Goal: Information Seeking & Learning: Learn about a topic

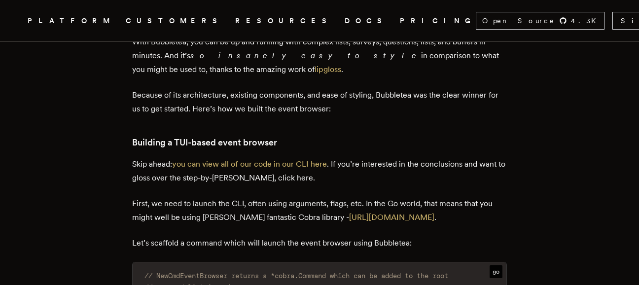
scroll to position [1380, 0]
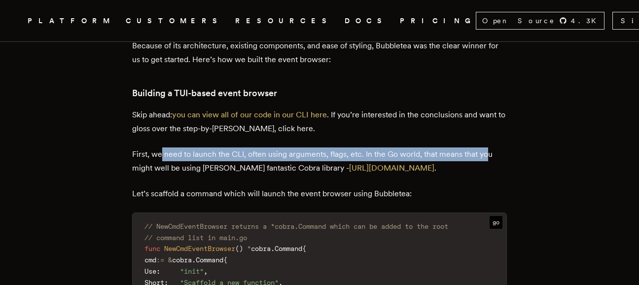
drag, startPoint x: 166, startPoint y: 160, endPoint x: 490, endPoint y: 160, distance: 323.7
click at [490, 160] on p "First, we need to launch the CLI, often using arguments, flags, etc. In the Go …" at bounding box center [319, 161] width 374 height 28
click at [223, 169] on p "First, we need to launch the CLI, often using arguments, flags, etc. In the Go …" at bounding box center [319, 161] width 374 height 28
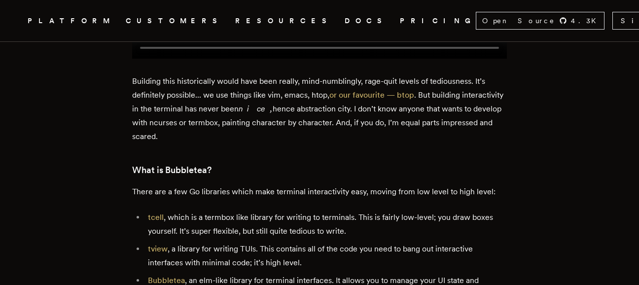
scroll to position [1133, 0]
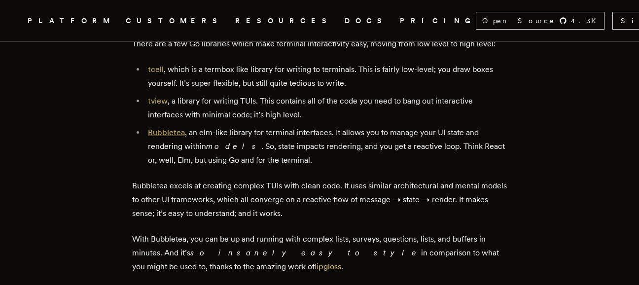
click at [161, 134] on link "Bubbletea" at bounding box center [166, 132] width 37 height 9
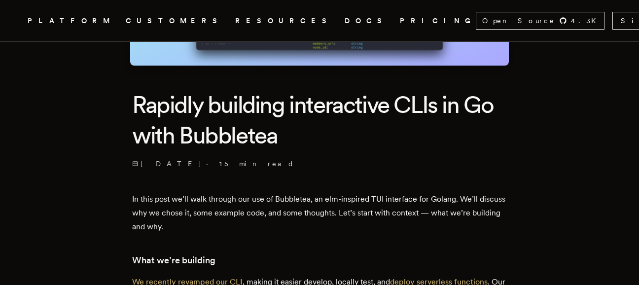
scroll to position [246, 0]
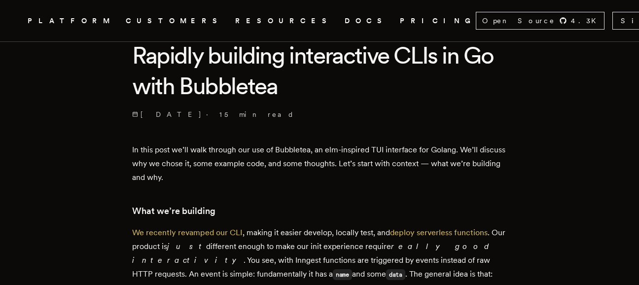
click at [273, 236] on p "We recently revamped our CLI , making it easier develop, locally test, and depl…" at bounding box center [319, 254] width 374 height 56
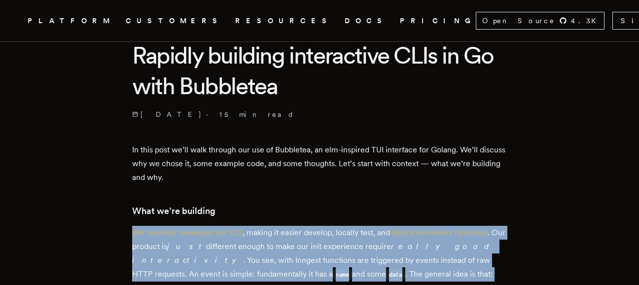
click at [273, 236] on p "We recently revamped our CLI , making it easier develop, locally test, and depl…" at bounding box center [319, 254] width 374 height 56
drag, startPoint x: 273, startPoint y: 236, endPoint x: 267, endPoint y: 253, distance: 17.5
click at [267, 253] on p "We recently revamped our CLI , making it easier develop, locally test, and depl…" at bounding box center [319, 254] width 374 height 56
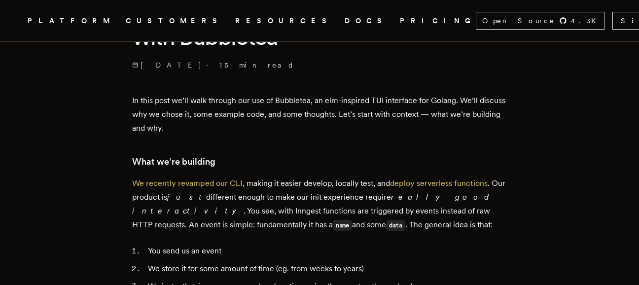
scroll to position [345, 0]
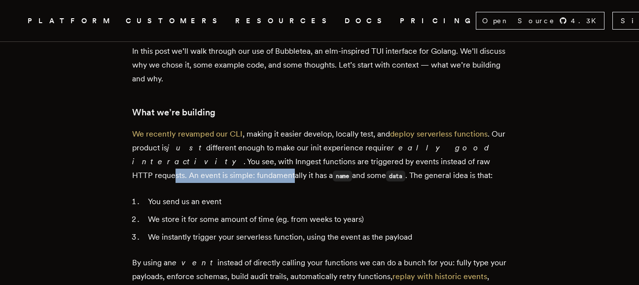
drag, startPoint x: 177, startPoint y: 173, endPoint x: 392, endPoint y: 168, distance: 214.4
click at [392, 168] on p "We recently revamped our CLI , making it easier develop, locally test, and depl…" at bounding box center [319, 155] width 374 height 56
click at [185, 198] on li "You send us an event" at bounding box center [326, 202] width 362 height 14
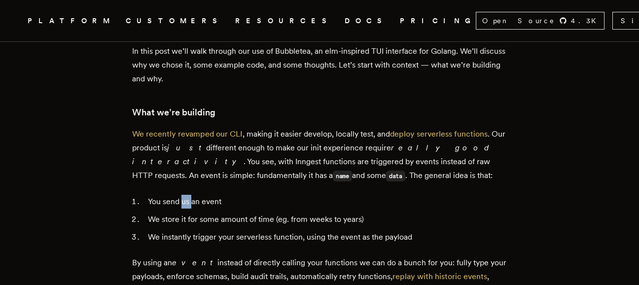
click at [185, 198] on li "You send us an event" at bounding box center [326, 202] width 362 height 14
click at [185, 197] on li "You send us an event" at bounding box center [326, 202] width 362 height 14
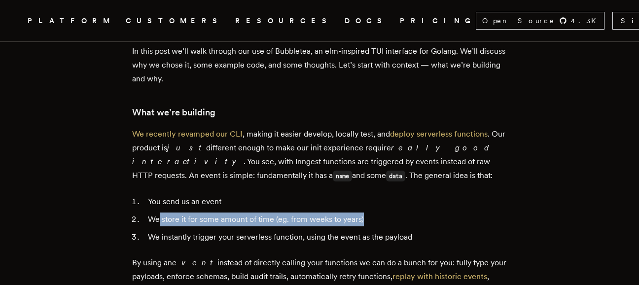
drag, startPoint x: 185, startPoint y: 197, endPoint x: 382, endPoint y: 215, distance: 197.9
click at [382, 215] on li "We store it for some amount of time (eg. from weeks to years)" at bounding box center [326, 219] width 362 height 14
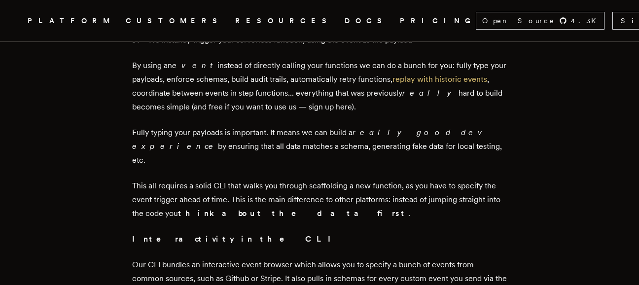
scroll to position [591, 0]
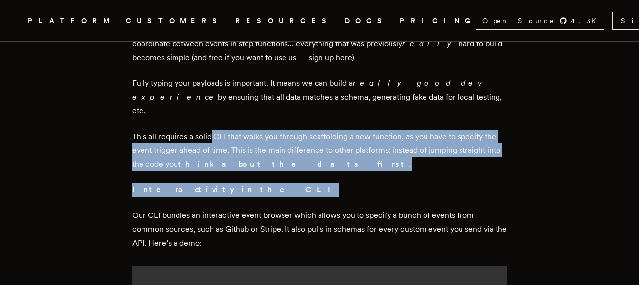
drag, startPoint x: 215, startPoint y: 123, endPoint x: 514, endPoint y: 167, distance: 302.3
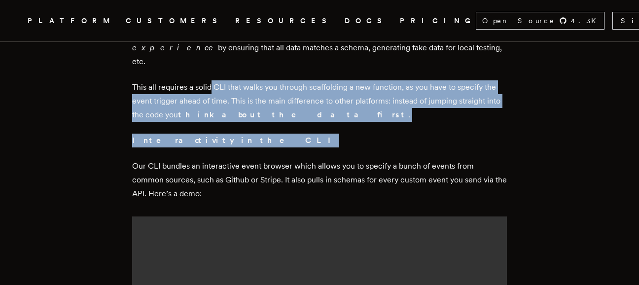
scroll to position [739, 0]
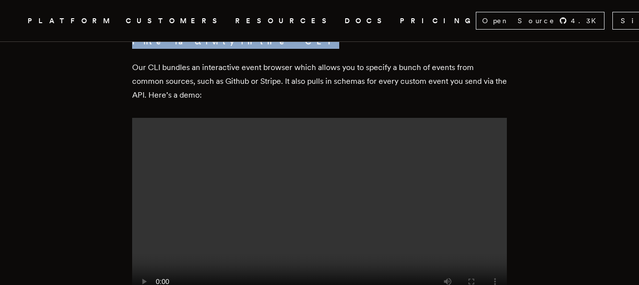
drag, startPoint x: 344, startPoint y: 158, endPoint x: 272, endPoint y: 193, distance: 80.6
click at [272, 193] on video at bounding box center [319, 211] width 374 height 187
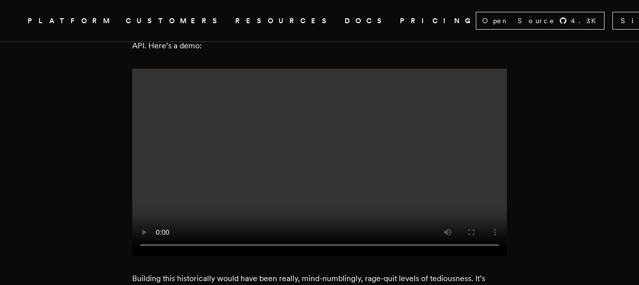
scroll to position [887, 0]
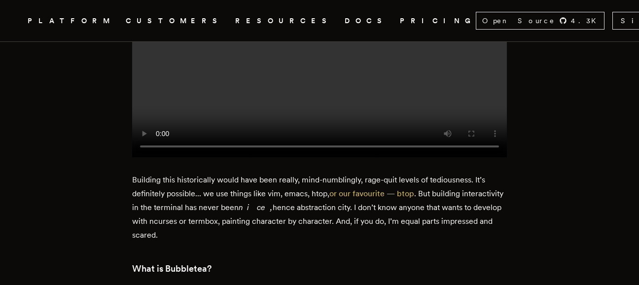
click at [218, 226] on p "Building this historically would have been really, mind-numblingly, rage-quit l…" at bounding box center [319, 207] width 374 height 69
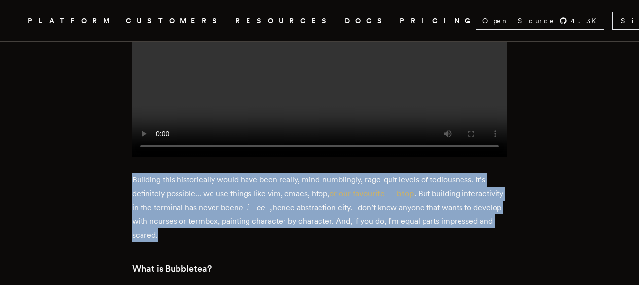
click at [218, 226] on p "Building this historically would have been really, mind-numblingly, rage-quit l…" at bounding box center [319, 207] width 374 height 69
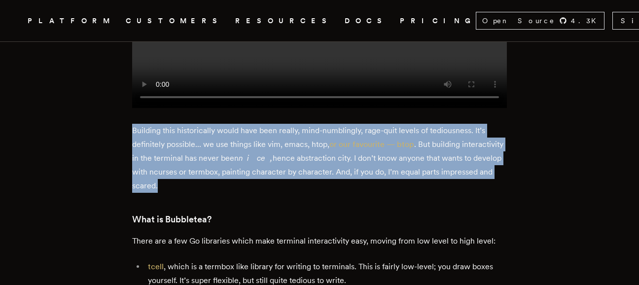
scroll to position [985, 0]
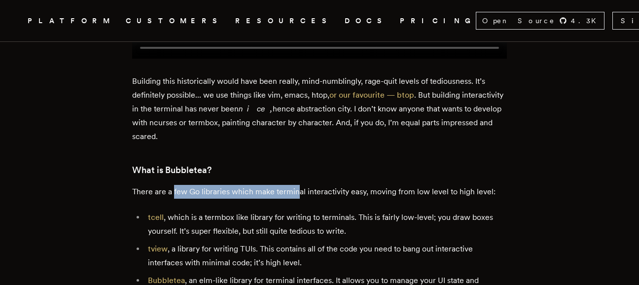
drag, startPoint x: 178, startPoint y: 196, endPoint x: 299, endPoint y: 193, distance: 120.7
click at [299, 193] on p "There are a few Go libraries which make terminal interactivity easy, moving fro…" at bounding box center [319, 192] width 374 height 14
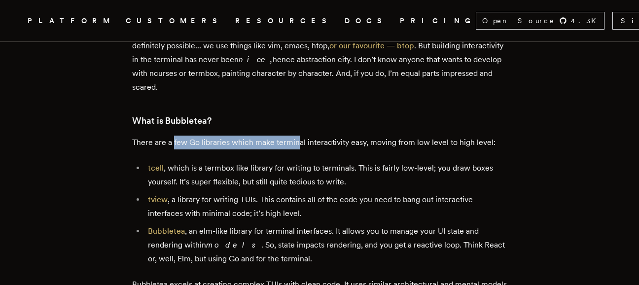
scroll to position [1084, 0]
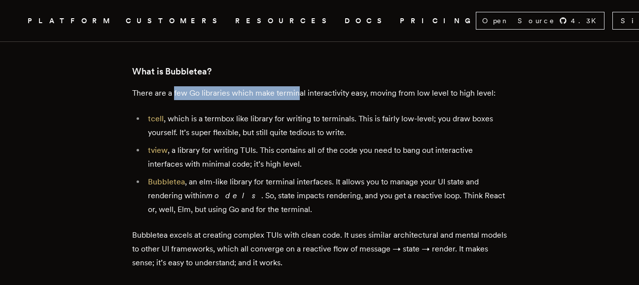
click at [205, 240] on p "Bubbletea excels at creating complex TUIs with clean code. It uses similar arch…" at bounding box center [319, 248] width 374 height 41
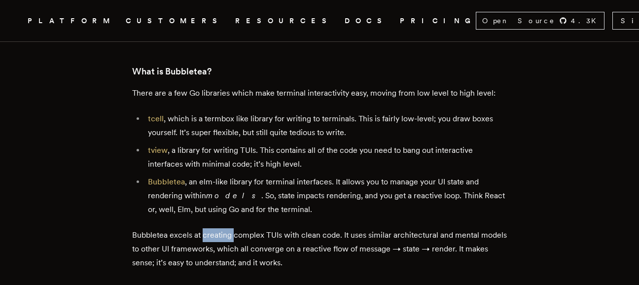
click at [205, 240] on p "Bubbletea excels at creating complex TUIs with clean code. It uses similar arch…" at bounding box center [319, 248] width 374 height 41
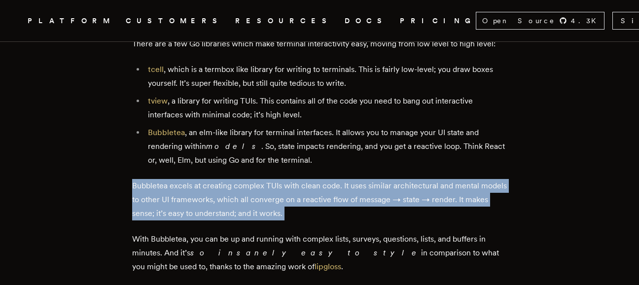
scroll to position [1182, 0]
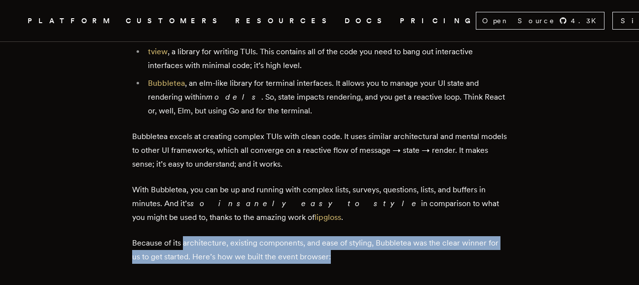
drag, startPoint x: 186, startPoint y: 246, endPoint x: 506, endPoint y: 264, distance: 320.7
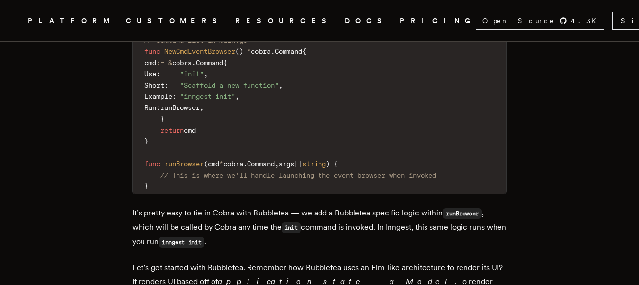
scroll to position [1429, 0]
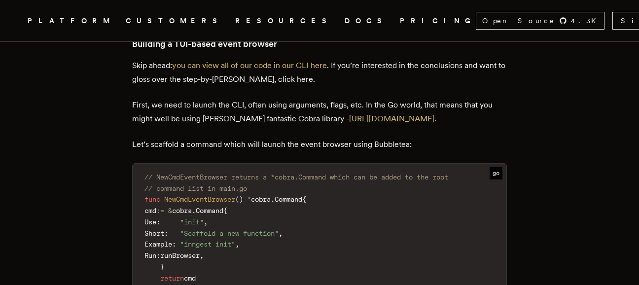
click at [257, 151] on p "Let’s scaffold a command which will launch the event browser using Bubbletea:" at bounding box center [319, 144] width 374 height 14
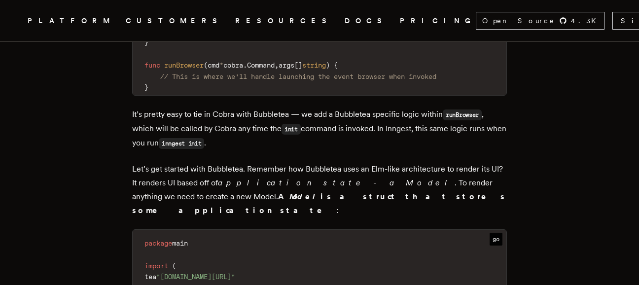
scroll to position [1724, 0]
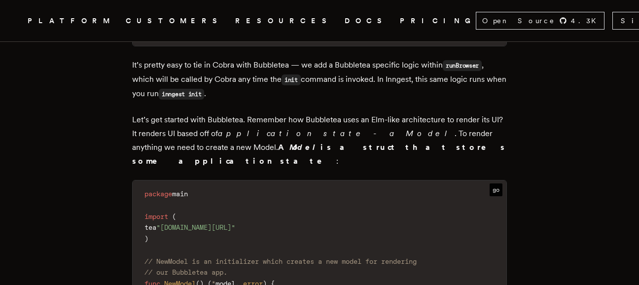
click at [343, 124] on p "Let’s get started with Bubbletea. Remember how Bubbletea uses an Elm-like archi…" at bounding box center [319, 140] width 374 height 55
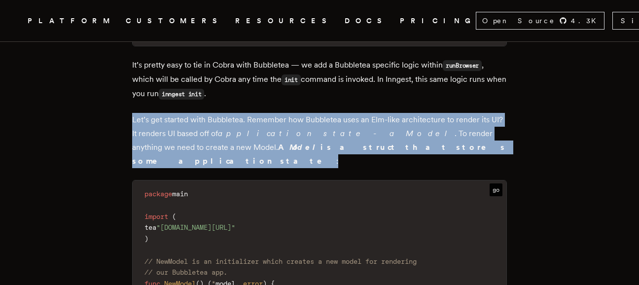
click at [343, 124] on p "Let’s get started with Bubbletea. Remember how Bubbletea uses an Elm-like archi…" at bounding box center [319, 140] width 374 height 55
click at [194, 141] on p "Let’s get started with Bubbletea. Remember how Bubbletea uses an Elm-like archi…" at bounding box center [319, 140] width 374 height 55
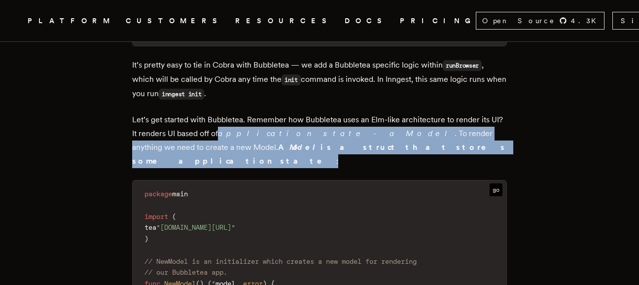
drag, startPoint x: 238, startPoint y: 141, endPoint x: 480, endPoint y: 147, distance: 241.5
click at [480, 147] on p "Let’s get started with Bubbletea. Remember how Bubbletea uses an Elm-like archi…" at bounding box center [319, 140] width 374 height 55
click at [285, 155] on b "A Model is a struct that stores some application state" at bounding box center [319, 153] width 374 height 23
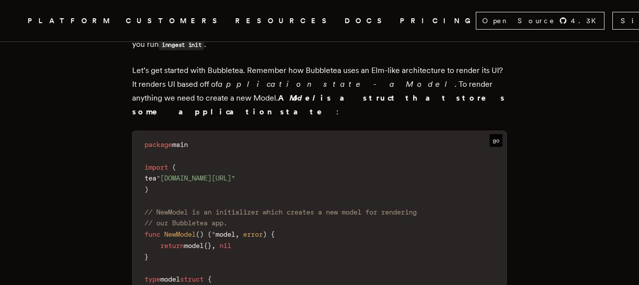
scroll to position [1823, 0]
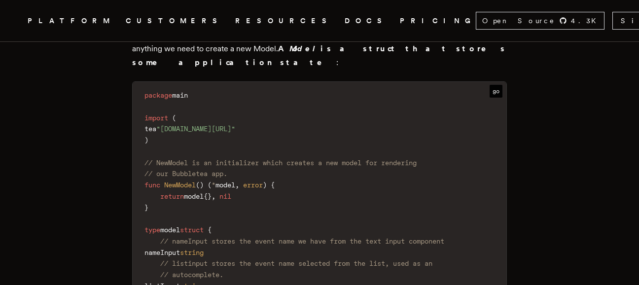
click at [219, 237] on span "// nameInput stores the event name we have from the text input component" at bounding box center [302, 241] width 284 height 8
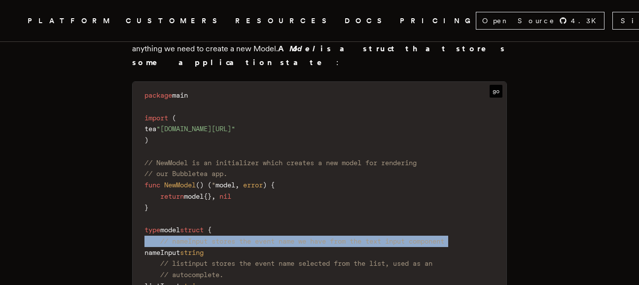
click at [219, 237] on span "// nameInput stores the event name we have from the text input component" at bounding box center [302, 241] width 284 height 8
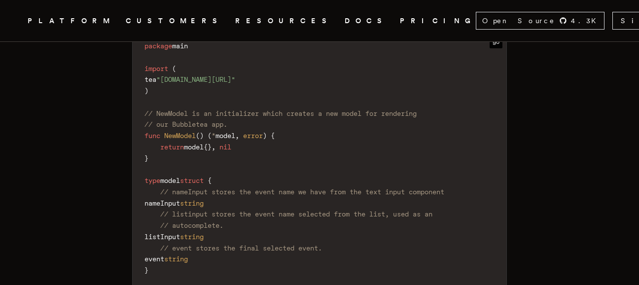
click at [238, 244] on span "// event stores the final selected event." at bounding box center [241, 248] width 162 height 8
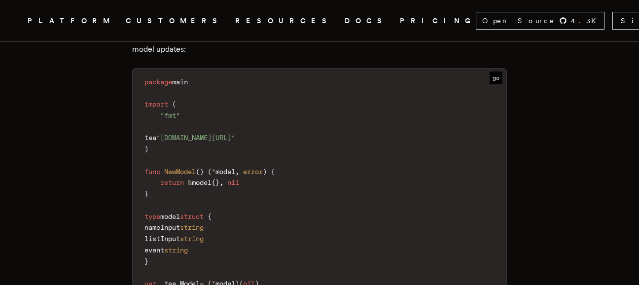
scroll to position [2907, 0]
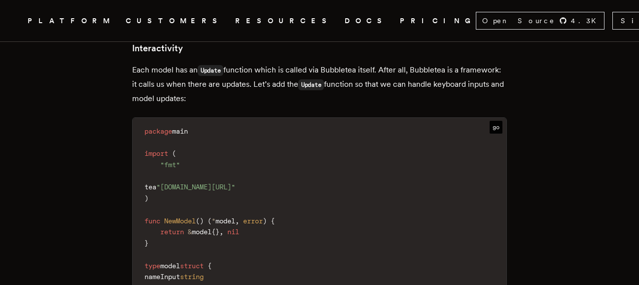
click at [490, 121] on span "go" at bounding box center [495, 127] width 13 height 13
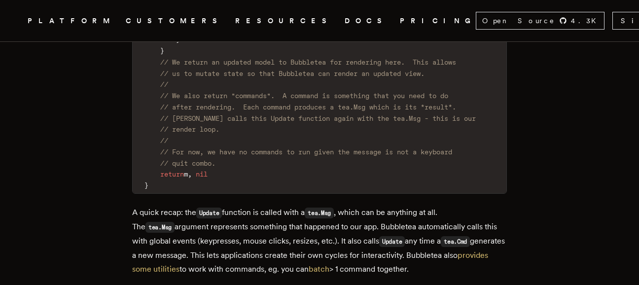
scroll to position [3597, 0]
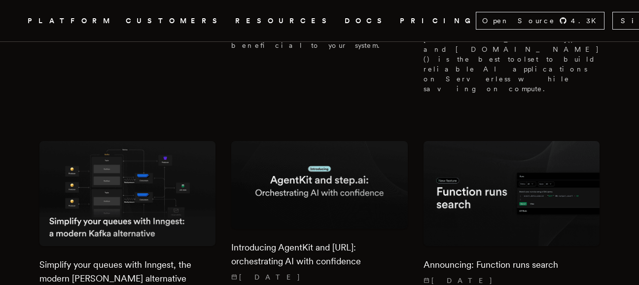
scroll to position [2316, 0]
